Goal: Register for event/course

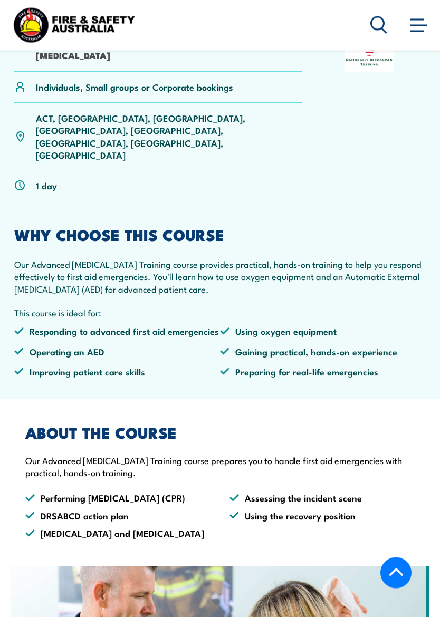
scroll to position [325, 0]
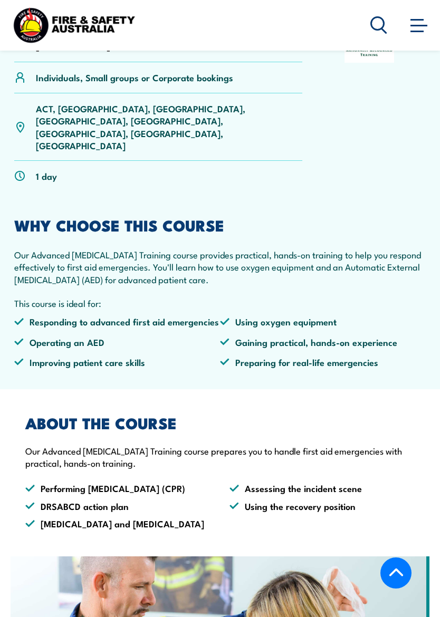
click at [427, 265] on article "HLTAID009 Provide cardiopulmonary resuscitation HLTAID015 Provide advanced resu…" at bounding box center [220, 181] width 440 height 415
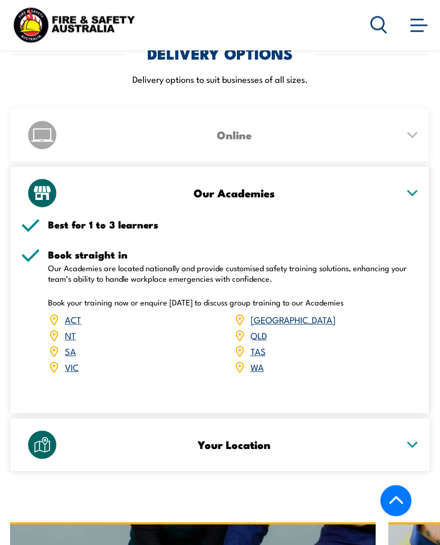
scroll to position [1456, 0]
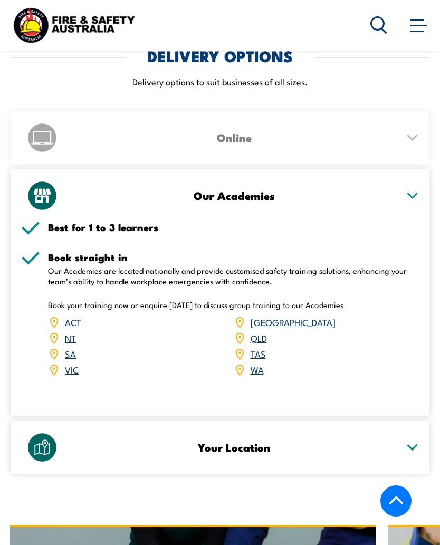
click at [260, 331] on link "QLD" at bounding box center [259, 337] width 16 height 13
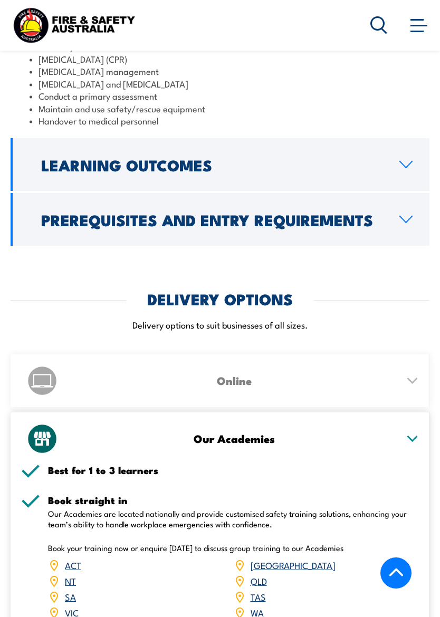
scroll to position [1221, 0]
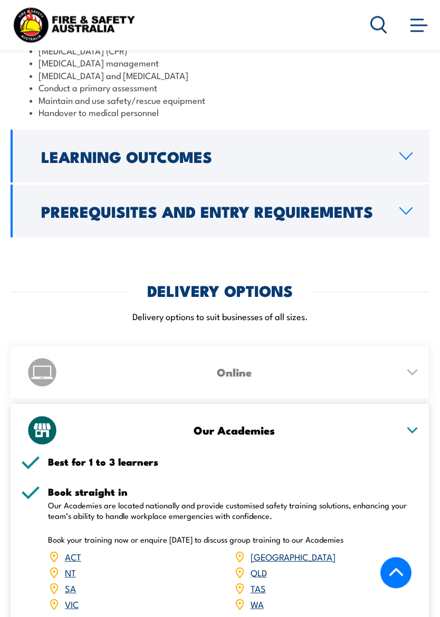
click at [416, 369] on icon at bounding box center [412, 372] width 13 height 7
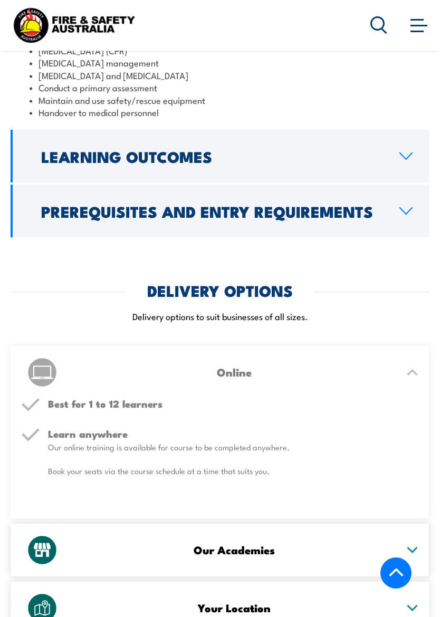
click at [241, 366] on h3 "Online" at bounding box center [234, 372] width 328 height 12
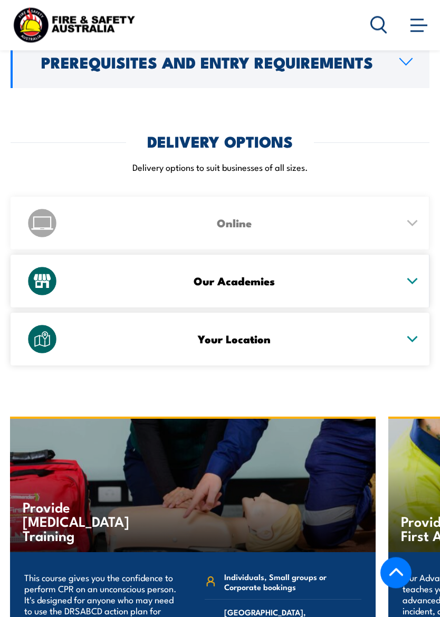
click at [413, 278] on icon at bounding box center [412, 281] width 13 height 7
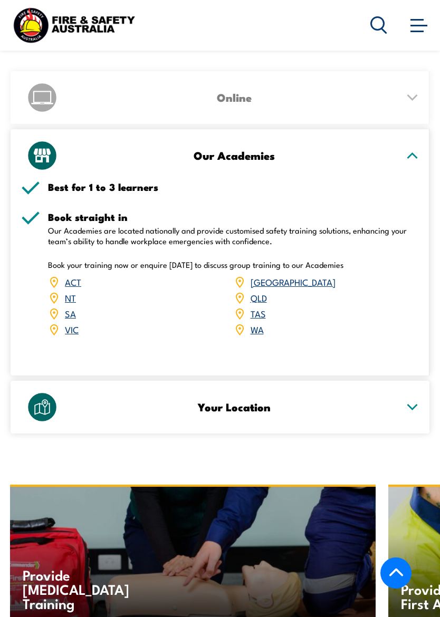
scroll to position [1507, 0]
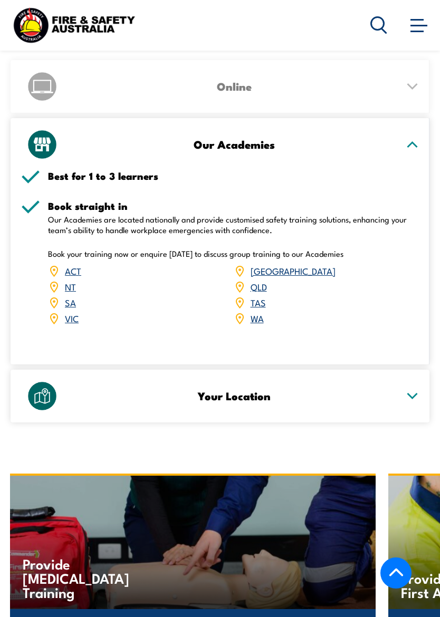
click at [402, 399] on div "Your Location" at bounding box center [220, 396] width 398 height 53
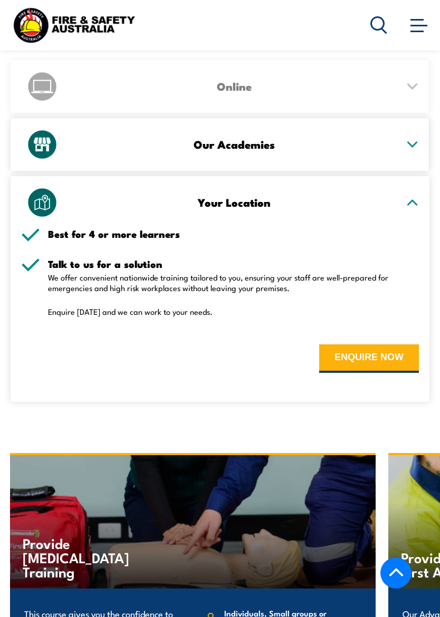
click at [415, 195] on div "Your Location" at bounding box center [220, 202] width 398 height 53
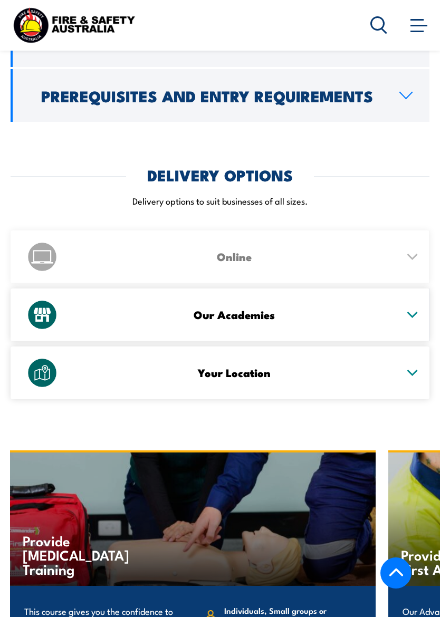
scroll to position [1336, 0]
click at [420, 251] on div "Online Best for 1 to 12 learners Learn anywhere Our online training is availabl…" at bounding box center [220, 257] width 419 height 53
click at [408, 248] on div "Online" at bounding box center [220, 257] width 398 height 53
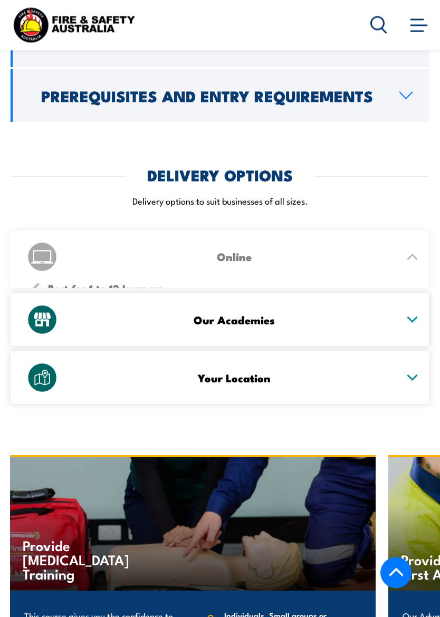
scroll to position [1337, 0]
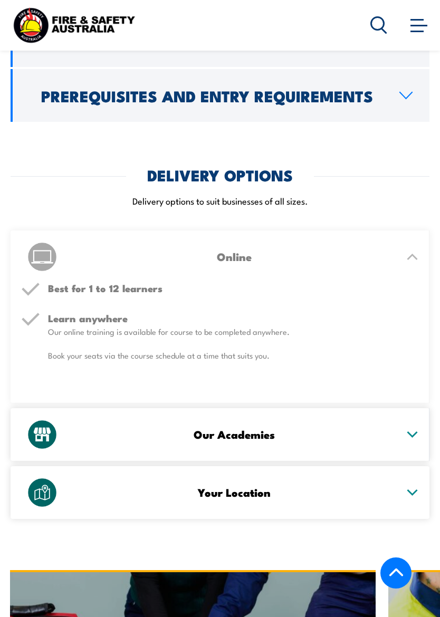
click at [232, 350] on p "Book your seats via the course schedule at a time that suits you." at bounding box center [233, 355] width 371 height 11
click at [274, 327] on div "Learn anywhere Our online training is available for course to be completed anyw…" at bounding box center [233, 345] width 371 height 65
click at [414, 417] on div "Our Academies" at bounding box center [220, 434] width 398 height 53
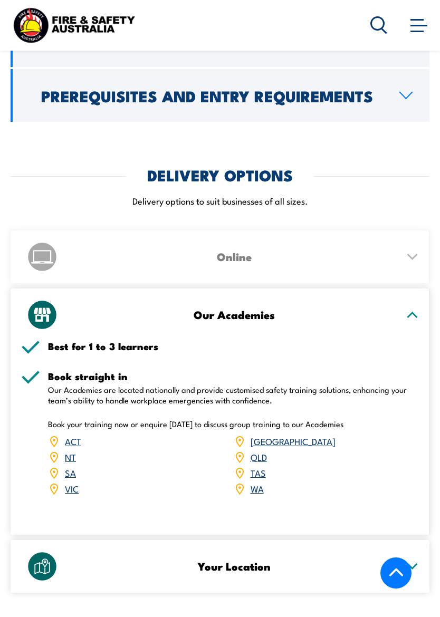
click at [410, 252] on div "Online" at bounding box center [220, 257] width 398 height 53
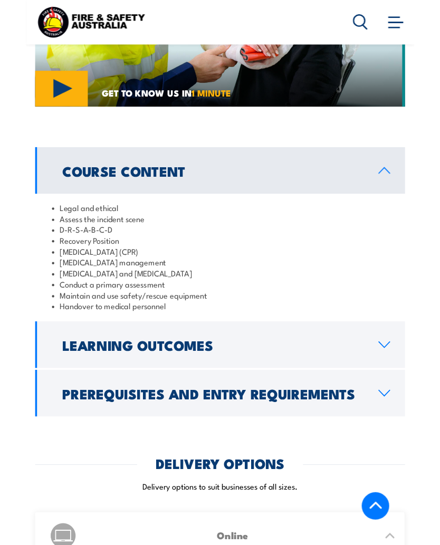
scroll to position [1017, 0]
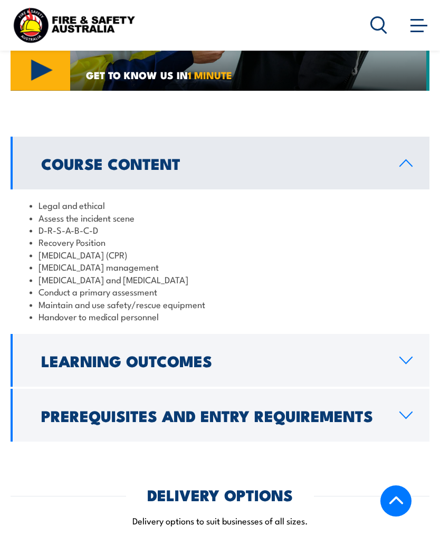
click at [405, 344] on link "Learning Outcomes" at bounding box center [220, 360] width 419 height 53
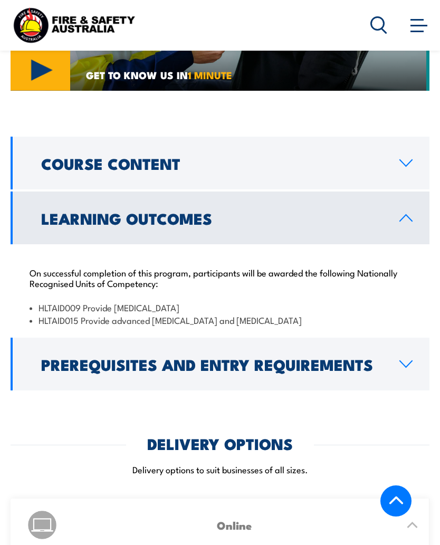
click at [416, 358] on link "Prerequisites and Entry Requirements" at bounding box center [220, 364] width 419 height 53
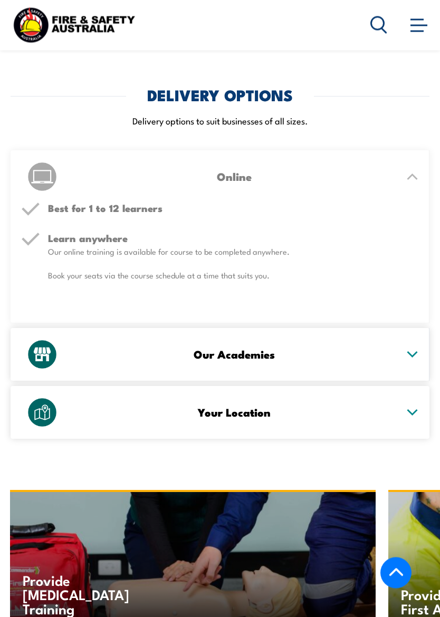
scroll to position [1524, 0]
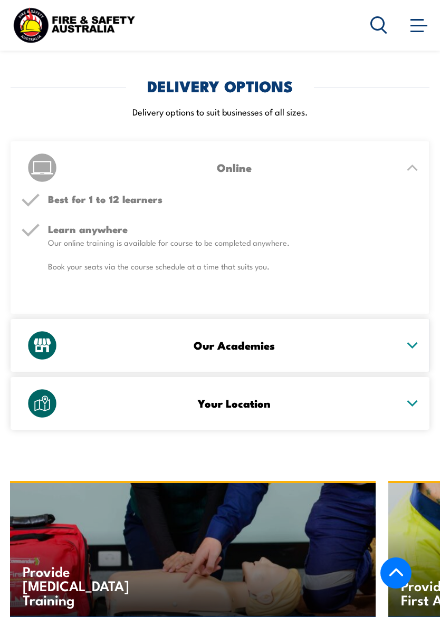
click at [399, 224] on h5 "Learn anywhere" at bounding box center [233, 229] width 371 height 10
click at [372, 238] on div "Learn anywhere Our online training is available for course to be completed anyw…" at bounding box center [233, 256] width 371 height 65
click at [349, 261] on p "Book your seats via the course schedule at a time that suits you." at bounding box center [233, 266] width 371 height 11
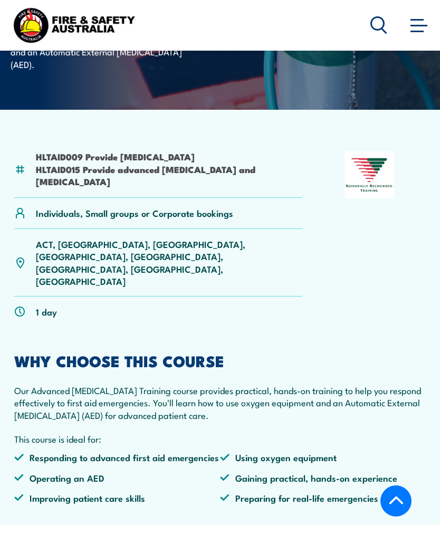
scroll to position [189, 0]
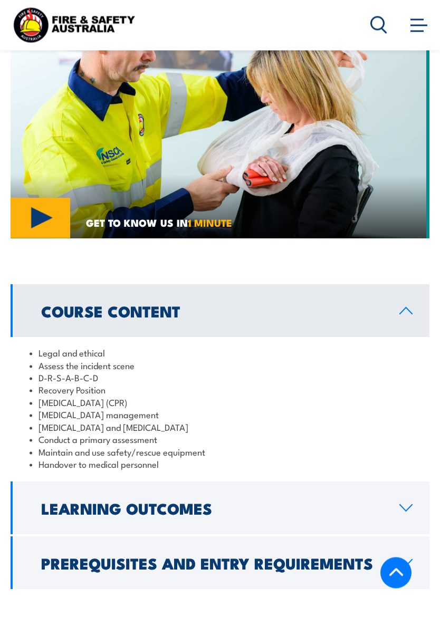
scroll to position [957, 0]
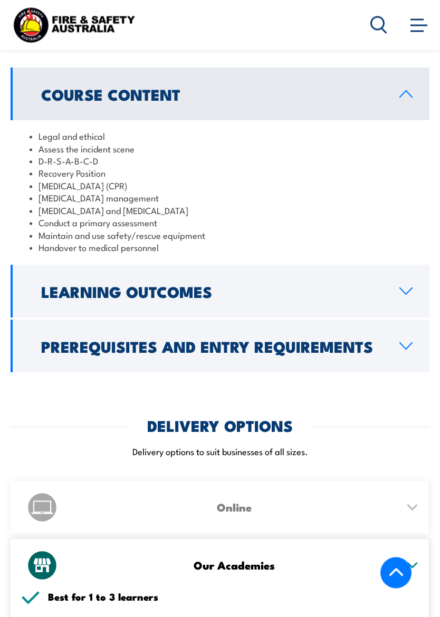
click at [399, 285] on link "Learning Outcomes" at bounding box center [220, 291] width 419 height 53
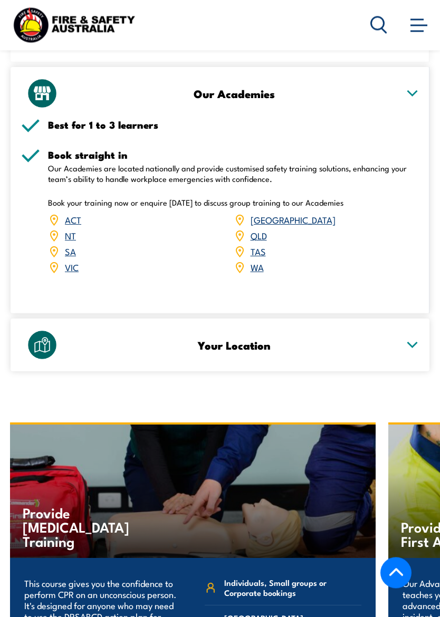
scroll to position [1510, 0]
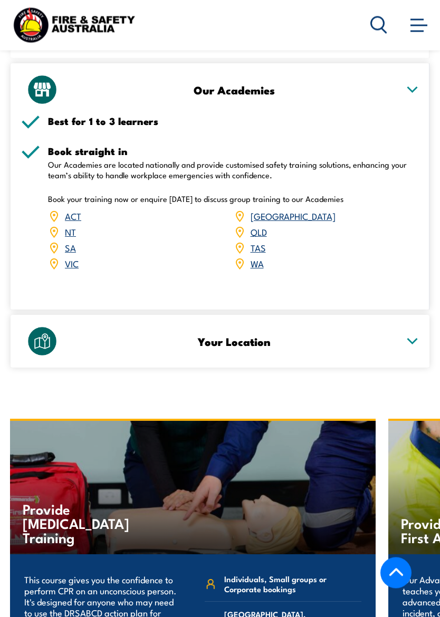
click at [401, 329] on div "Your Location" at bounding box center [220, 341] width 398 height 53
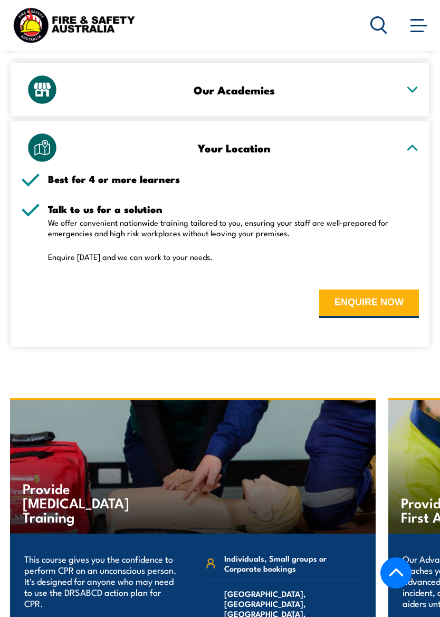
click at [408, 141] on div "Your Location" at bounding box center [220, 147] width 398 height 53
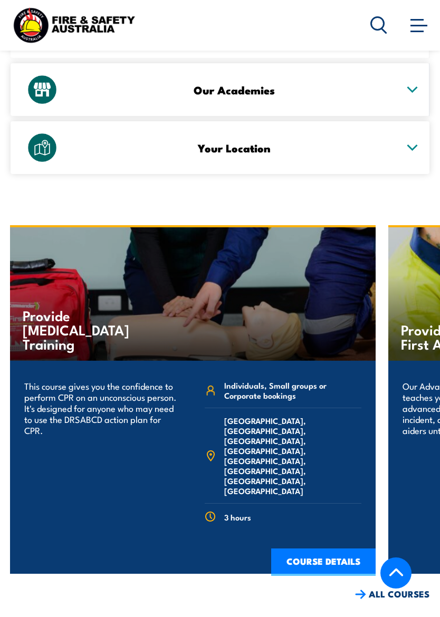
click at [405, 143] on div "Your Location" at bounding box center [220, 147] width 398 height 53
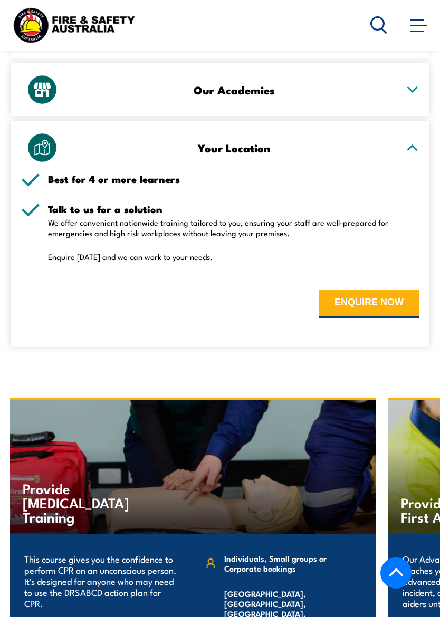
click at [362, 290] on button "ENQUIRE NOW" at bounding box center [369, 304] width 100 height 28
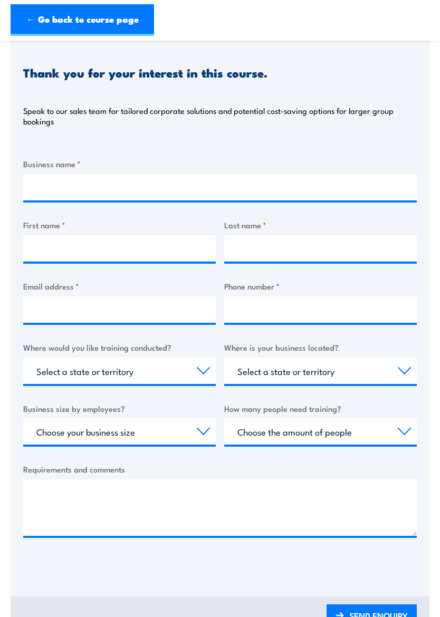
scroll to position [111, 0]
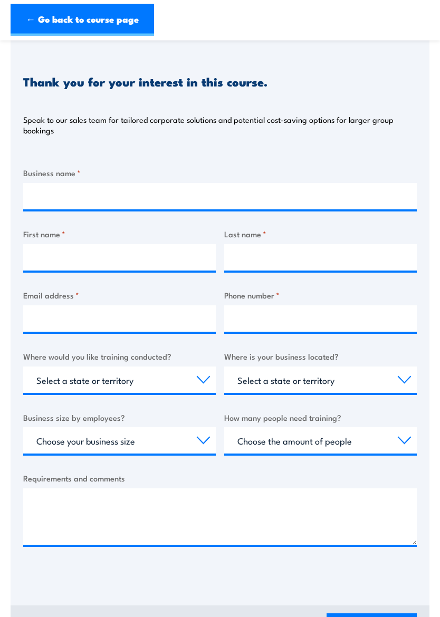
click at [122, 20] on link "← Go back to course page" at bounding box center [82, 20] width 143 height 32
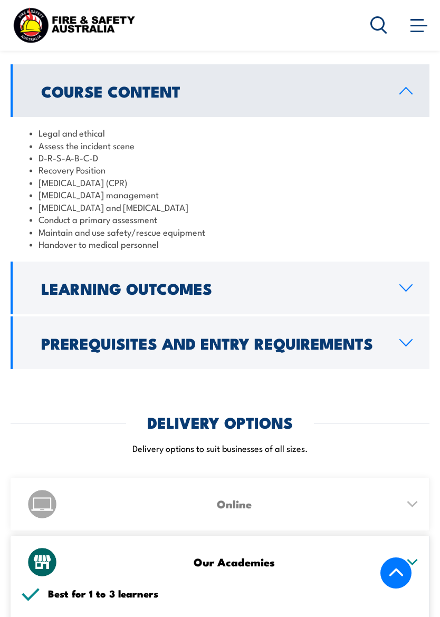
scroll to position [1126, 0]
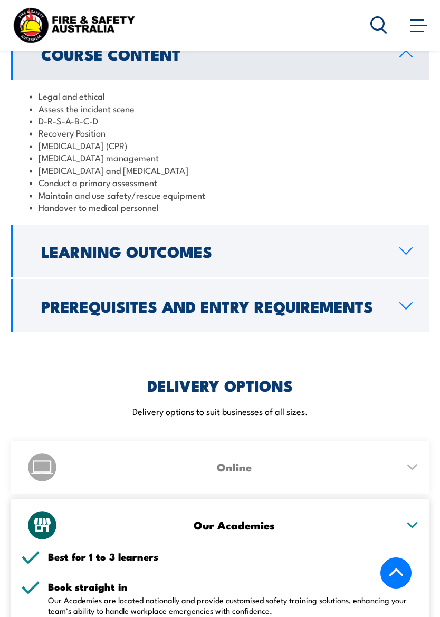
click at [406, 244] on link "Learning Outcomes" at bounding box center [220, 251] width 419 height 53
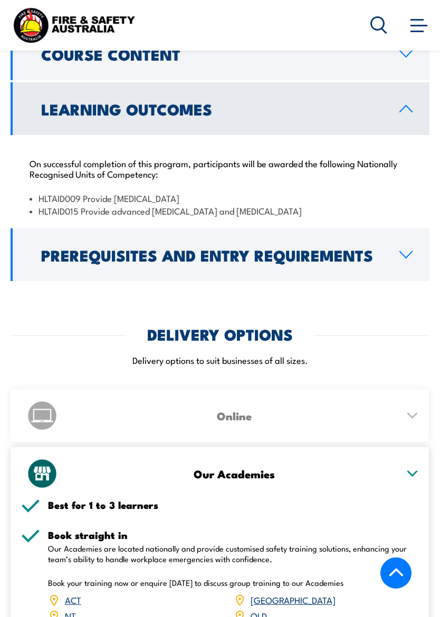
click at [407, 251] on icon at bounding box center [406, 255] width 14 height 8
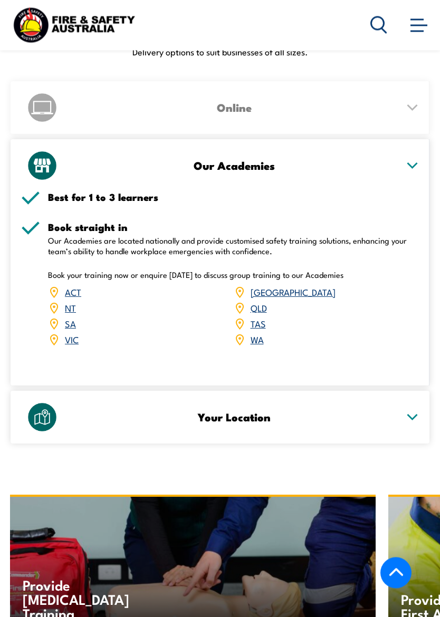
scroll to position [1588, 0]
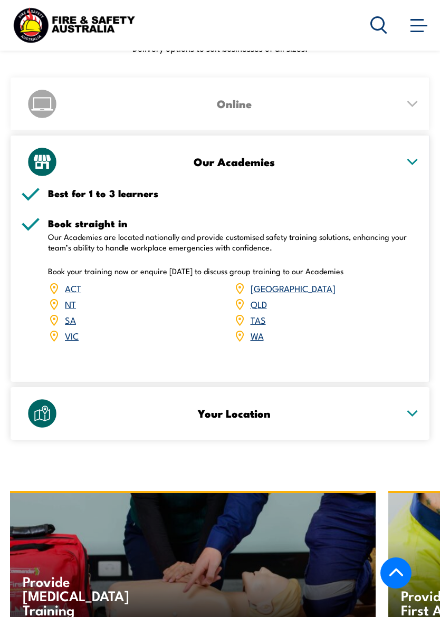
click at [260, 298] on link "QLD" at bounding box center [259, 304] width 16 height 13
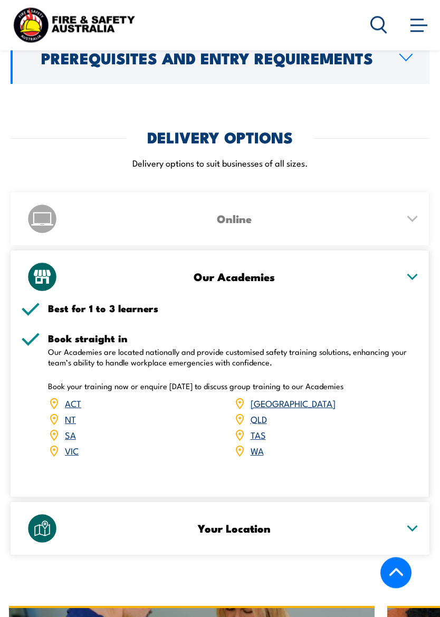
scroll to position [1431, 0]
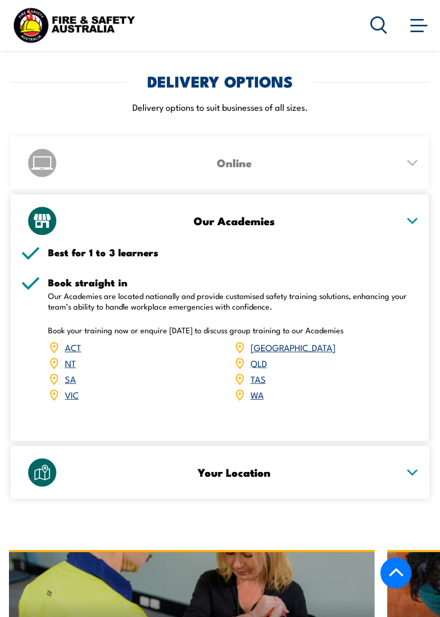
click at [267, 357] on div "QLD" at bounding box center [327, 364] width 186 height 16
click at [264, 357] on link "QLD" at bounding box center [259, 363] width 16 height 13
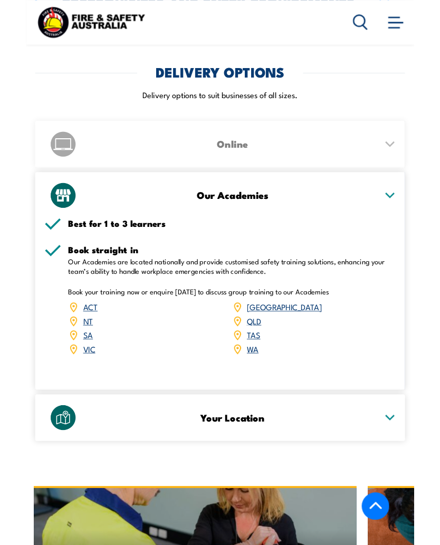
scroll to position [1460, 0]
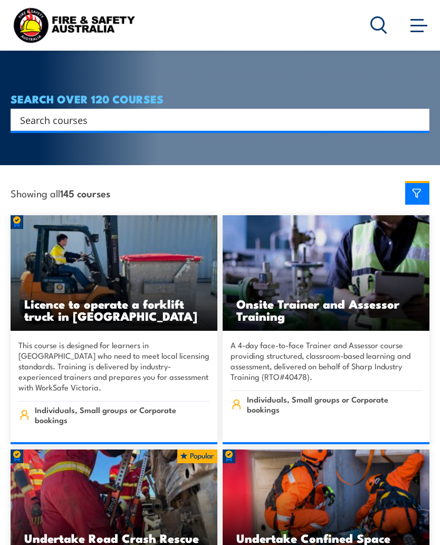
click at [180, 112] on input "Search input" at bounding box center [213, 120] width 386 height 16
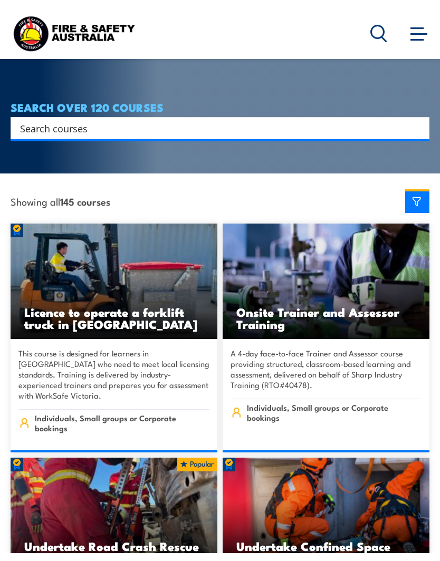
scroll to position [176, 0]
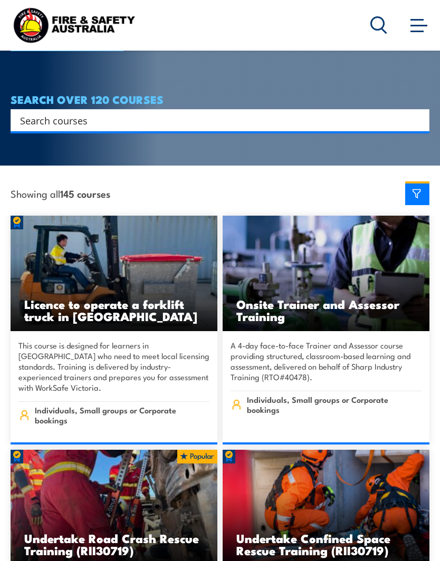
paste input "Provide Advanced Resuscitation and Oxygen Therapy"
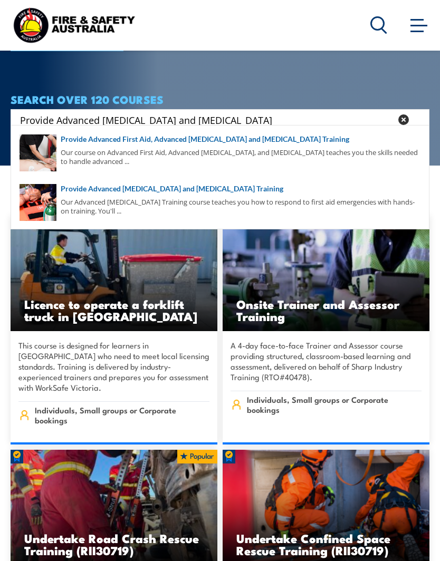
type input "Provide Advanced Resuscitation and Oxygen Therapy"
click at [234, 158] on span at bounding box center [220, 153] width 413 height 50
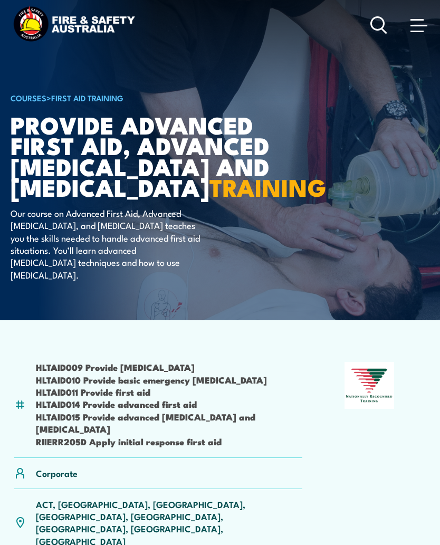
click at [424, 23] on span at bounding box center [418, 25] width 17 height 12
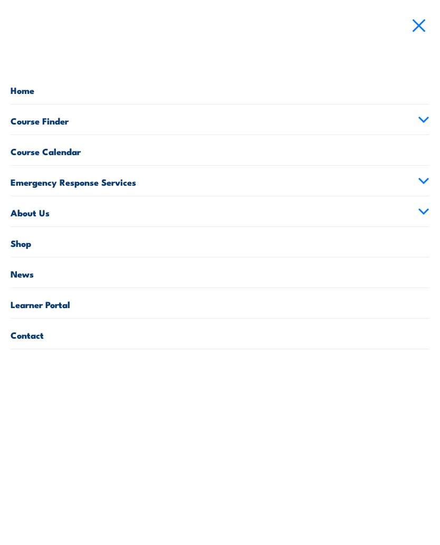
click at [424, 27] on span at bounding box center [418, 25] width 17 height 12
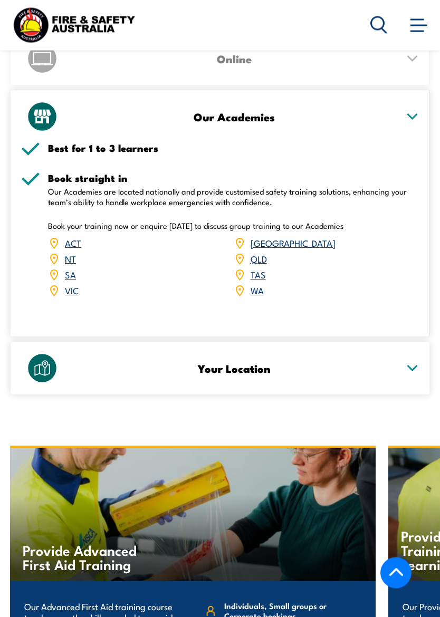
scroll to position [1739, 0]
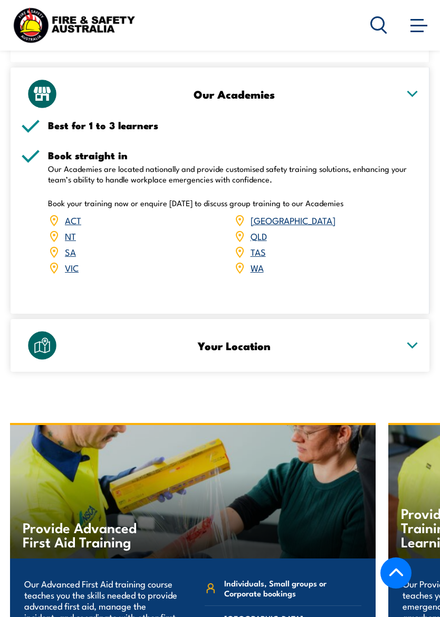
click at [424, 319] on div "Your Location Best for 4 or more learners Talk to us for a solution We offer co…" at bounding box center [220, 345] width 419 height 53
click at [413, 342] on icon at bounding box center [412, 345] width 13 height 7
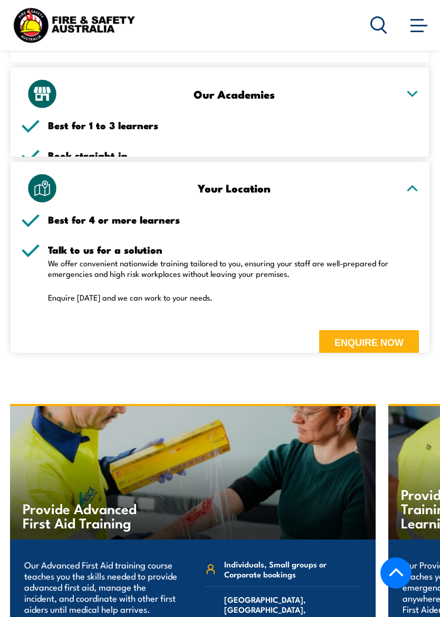
click at [413, 298] on div "Best for 4 or more learners Talk to us for a solution We offer convenient natio…" at bounding box center [220, 284] width 398 height 138
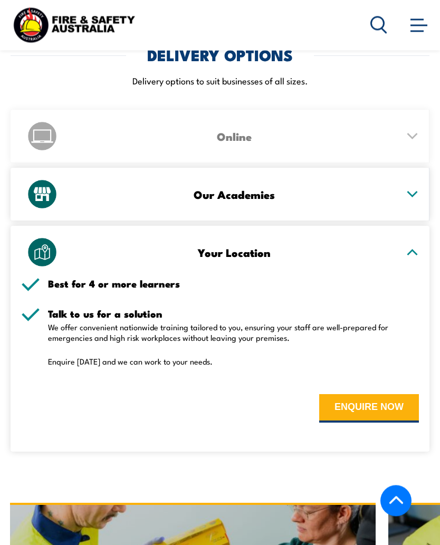
scroll to position [1620, 0]
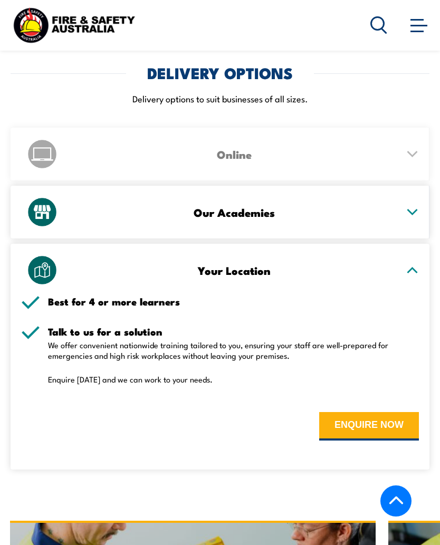
click at [409, 186] on div "Our Academies" at bounding box center [220, 212] width 398 height 53
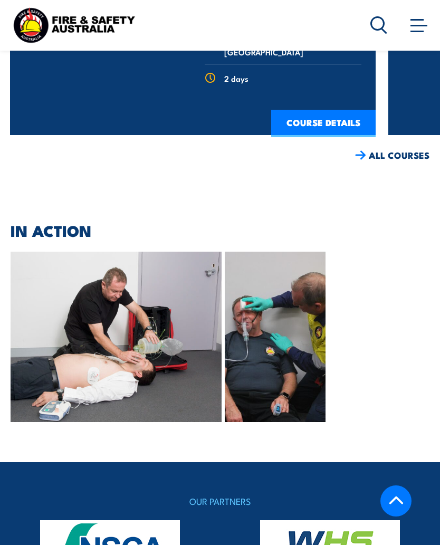
scroll to position [2437, 0]
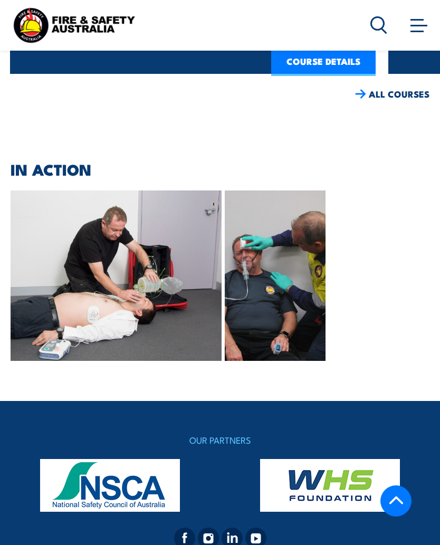
click at [236, 527] on img at bounding box center [232, 537] width 21 height 21
click at [183, 527] on img at bounding box center [184, 537] width 21 height 21
